Goal: Find specific page/section: Find specific page/section

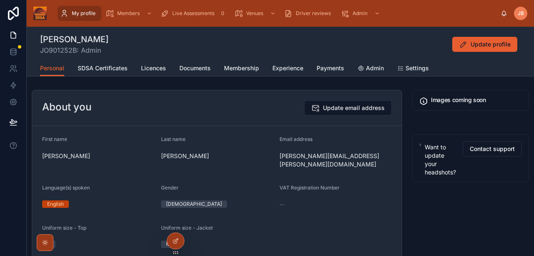
click at [523, 16] on span "JB" at bounding box center [521, 13] width 6 height 7
click at [257, 43] on div "[PERSON_NAME] JO901252B: Admin Update profile" at bounding box center [280, 44] width 481 height 22
click at [327, 70] on span "Payments" at bounding box center [331, 68] width 28 height 8
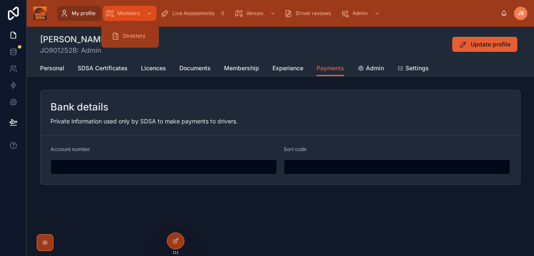
click at [123, 14] on span "Members" at bounding box center [128, 13] width 23 height 7
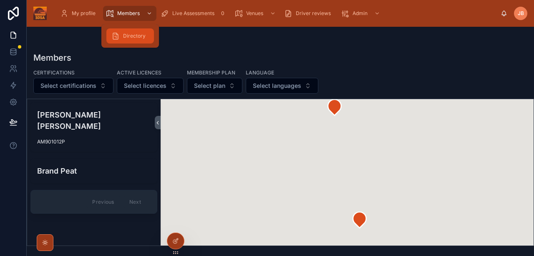
click at [127, 39] on div "Directory" at bounding box center [130, 35] width 38 height 13
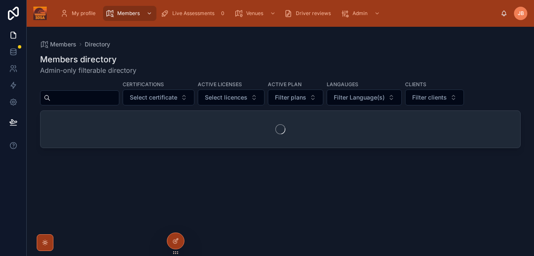
click at [97, 100] on input "text" at bounding box center [85, 98] width 68 height 12
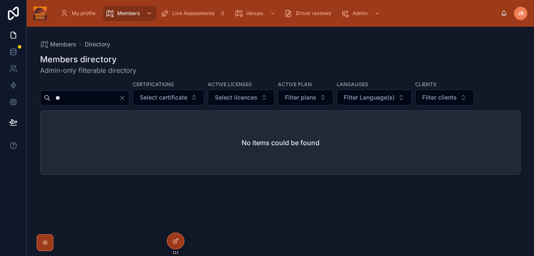
type input "*"
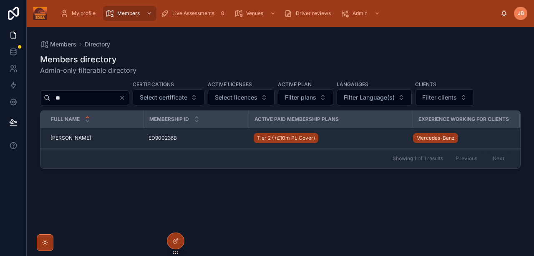
type input "*"
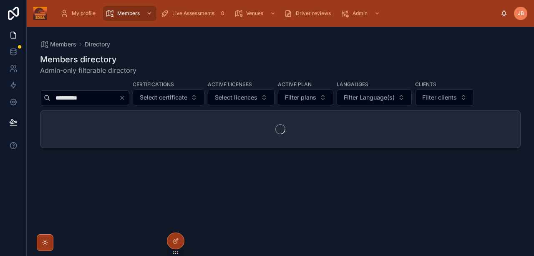
type input "**********"
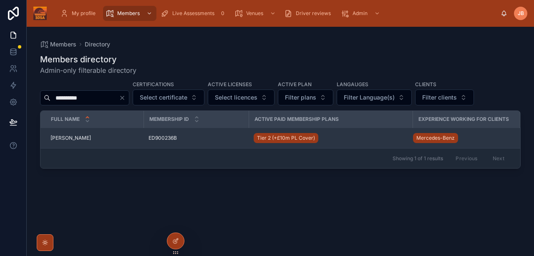
click at [71, 137] on span "[PERSON_NAME]" at bounding box center [71, 137] width 40 height 7
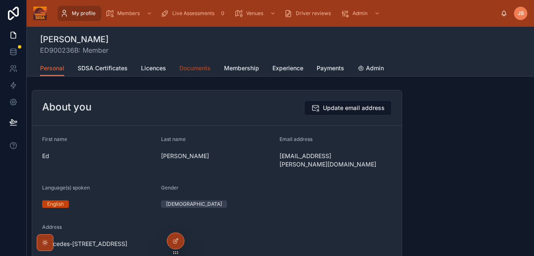
click at [182, 68] on span "Documents" at bounding box center [195, 68] width 31 height 8
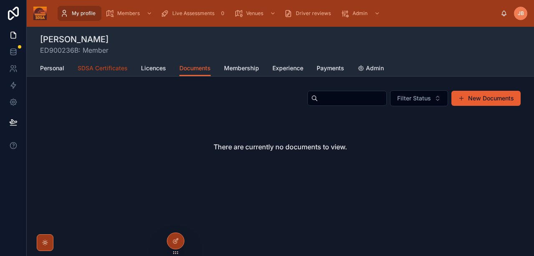
click at [123, 71] on span "SDSA Certificates" at bounding box center [103, 68] width 50 height 8
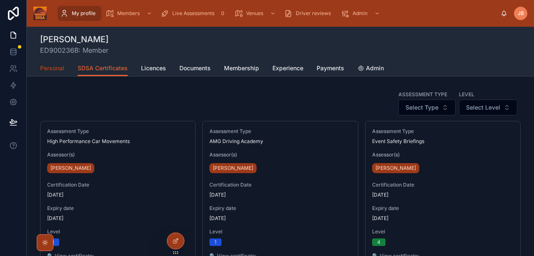
click at [55, 70] on span "Personal" at bounding box center [52, 68] width 24 height 8
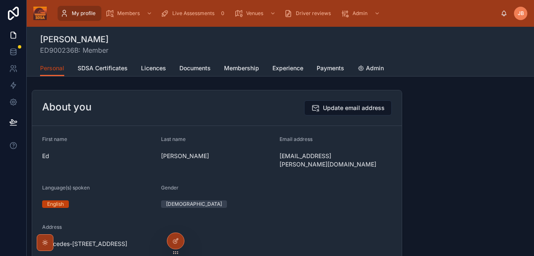
click at [50, 69] on span "Personal" at bounding box center [52, 68] width 24 height 8
click at [187, 35] on div "[PERSON_NAME] ED900236B: Member" at bounding box center [280, 44] width 481 height 22
click at [409, 40] on div "Ed Redfern ED900236B: Member" at bounding box center [280, 44] width 481 height 22
click at [256, 38] on div "Ed Redfern ED900236B: Member" at bounding box center [280, 44] width 481 height 22
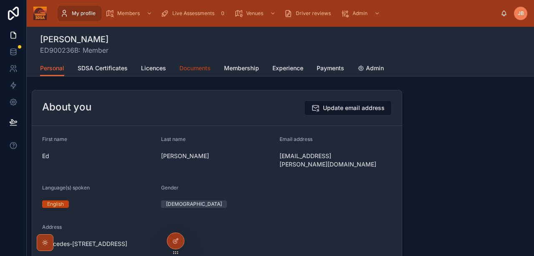
click at [184, 65] on span "Documents" at bounding box center [195, 68] width 31 height 8
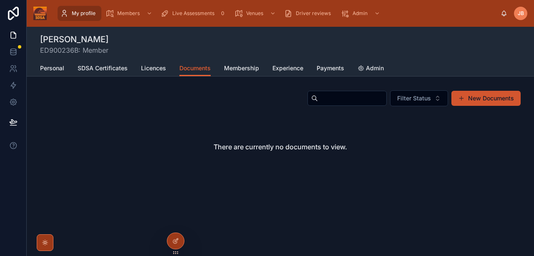
click at [471, 100] on button "New Documents" at bounding box center [486, 98] width 69 height 15
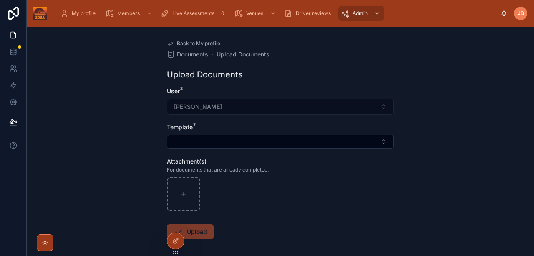
click at [472, 117] on div "Back to My profile Documents Upload Documents Upload Documents User * Ed Redfer…" at bounding box center [281, 141] width 508 height 229
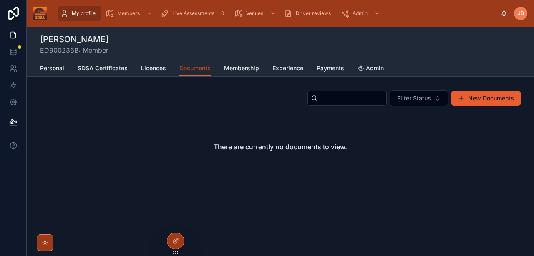
click at [191, 68] on span "Documents" at bounding box center [195, 68] width 31 height 8
click at [77, 14] on span "My profile" at bounding box center [84, 13] width 24 height 7
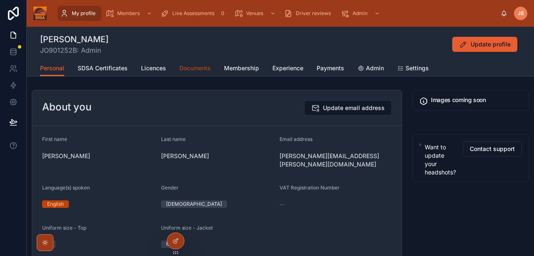
click at [200, 69] on span "Documents" at bounding box center [195, 68] width 31 height 8
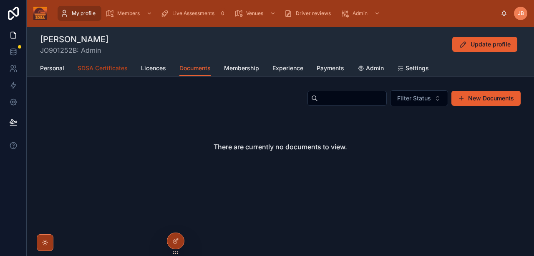
click at [86, 67] on span "SDSA Certificates" at bounding box center [103, 68] width 50 height 8
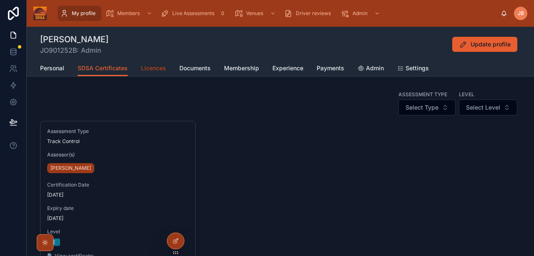
click at [159, 73] on link "Licences" at bounding box center [153, 69] width 25 height 17
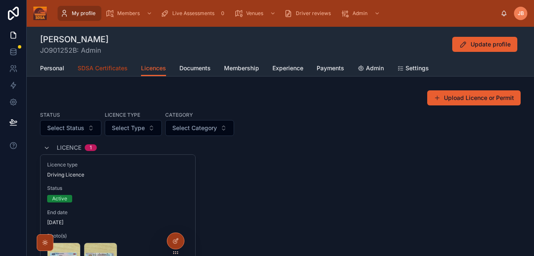
click at [96, 72] on span "SDSA Certificates" at bounding box center [103, 68] width 50 height 8
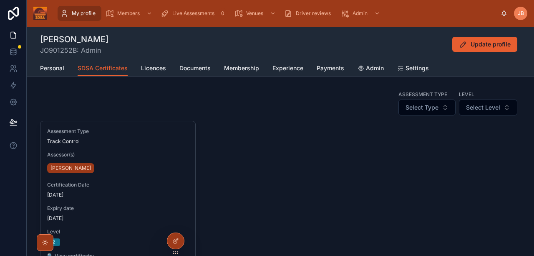
click at [170, 99] on div "Assessment Type Select Type Level Select Level" at bounding box center [280, 103] width 481 height 26
